Goal: Task Accomplishment & Management: Use online tool/utility

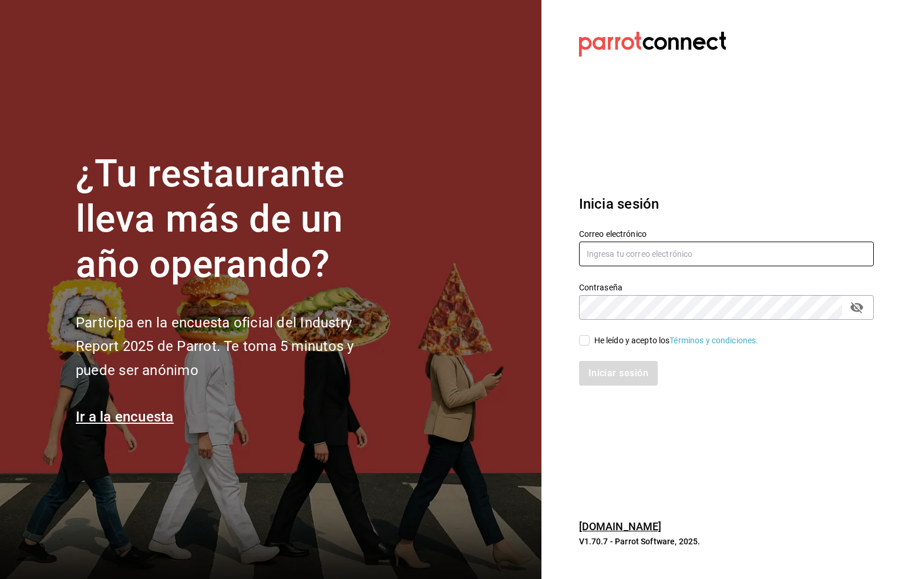
click at [603, 252] on input "text" at bounding box center [726, 253] width 295 height 25
type input "six@vallarta.com"
click at [580, 339] on input "He leído y acepto los Términos y condiciones." at bounding box center [584, 340] width 11 height 11
checkbox input "true"
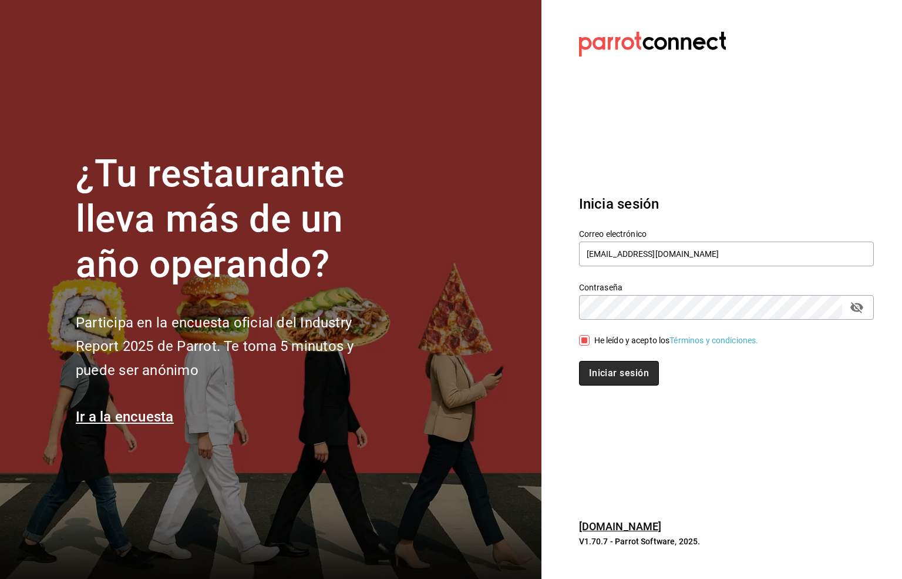
click at [631, 381] on button "Iniciar sesión" at bounding box center [619, 373] width 80 height 25
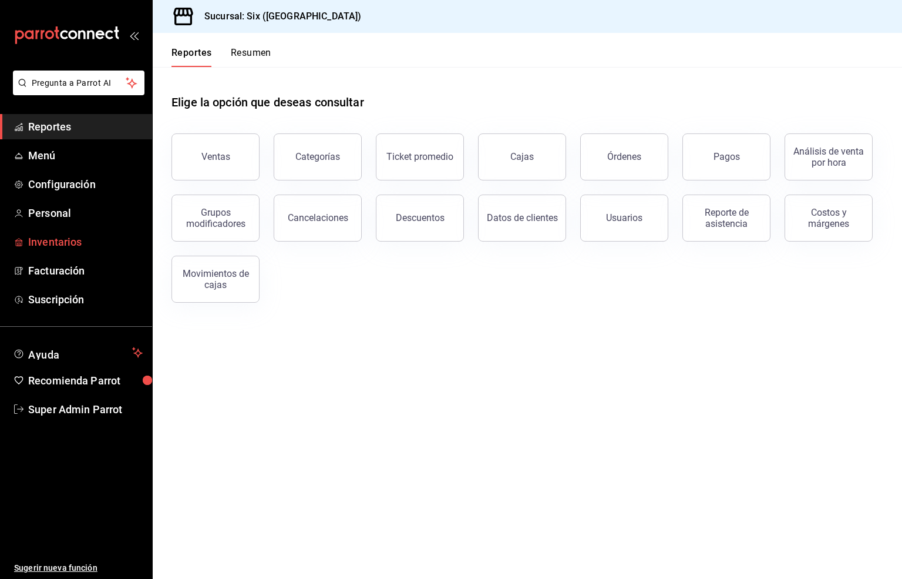
click at [51, 240] on span "Inventarios" at bounding box center [85, 242] width 115 height 16
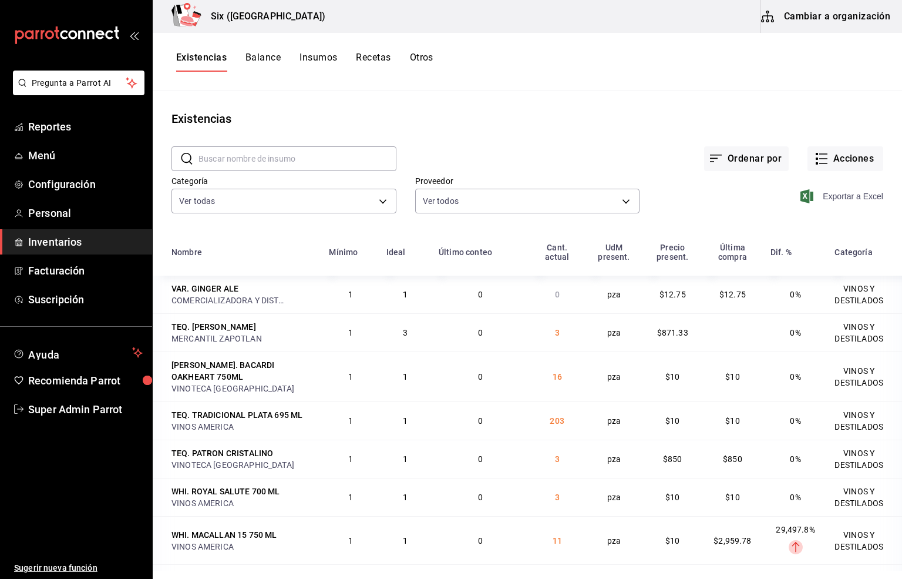
click at [860, 199] on span "Exportar a Excel" at bounding box center [843, 196] width 80 height 14
